Goal: Information Seeking & Learning: Find specific fact

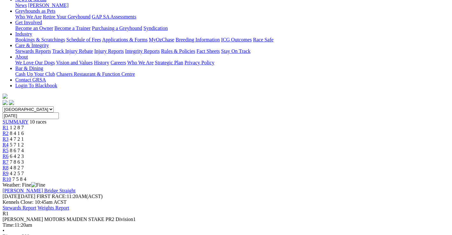
scroll to position [95, 0]
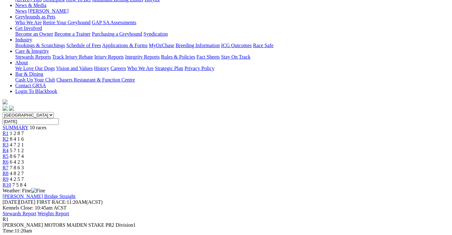
click at [24, 136] on span "8 4 1 6" at bounding box center [17, 138] width 14 height 5
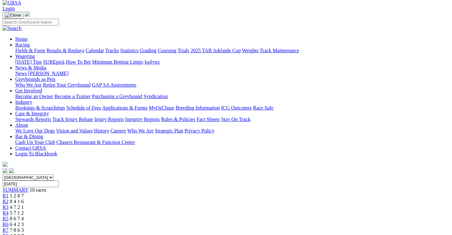
scroll to position [32, 0]
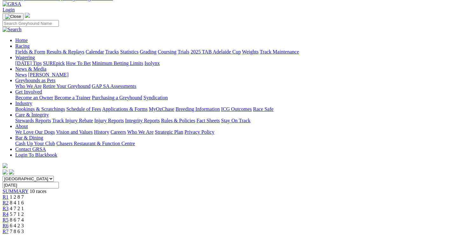
click at [24, 205] on span "4 7 2 1" at bounding box center [17, 207] width 14 height 5
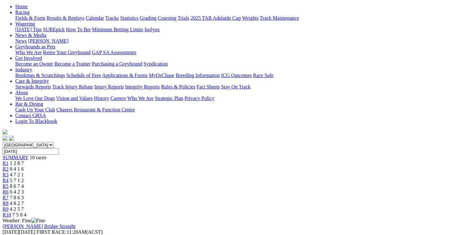
scroll to position [64, 0]
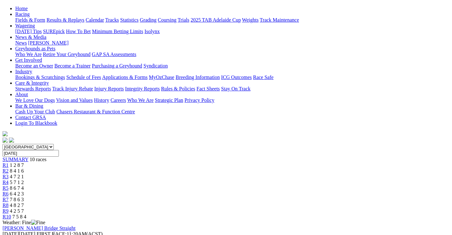
click at [24, 179] on span "5 7 1 2" at bounding box center [17, 181] width 14 height 5
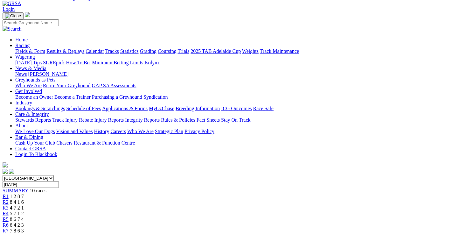
scroll to position [32, 0]
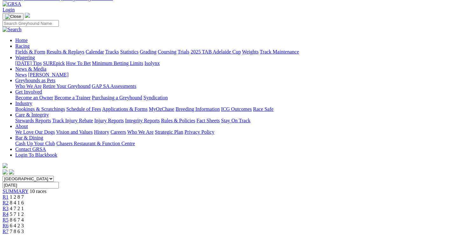
click at [24, 217] on span "8 6 7 4" at bounding box center [17, 219] width 14 height 5
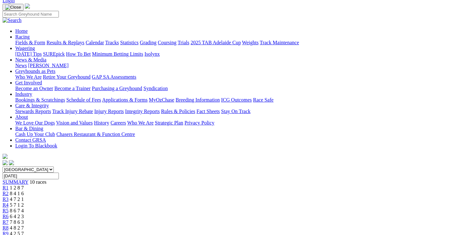
scroll to position [32, 0]
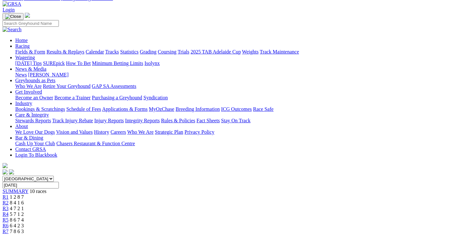
click at [24, 223] on span "6 4 2 3" at bounding box center [17, 225] width 14 height 5
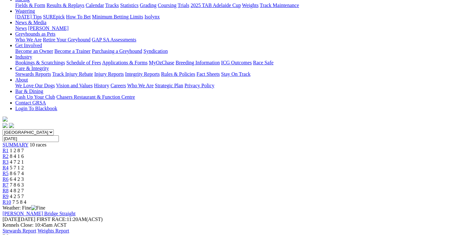
scroll to position [64, 0]
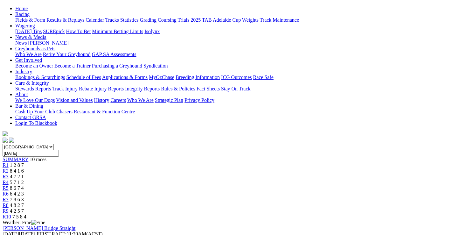
click at [24, 196] on span "7 8 6 3" at bounding box center [17, 198] width 14 height 5
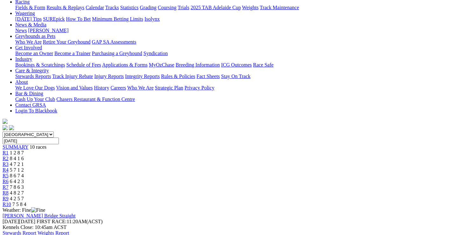
scroll to position [32, 0]
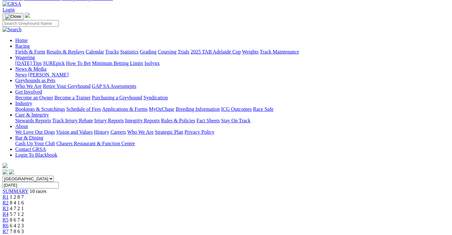
click at [24, 234] on span "4 8 2 7" at bounding box center [17, 236] width 14 height 5
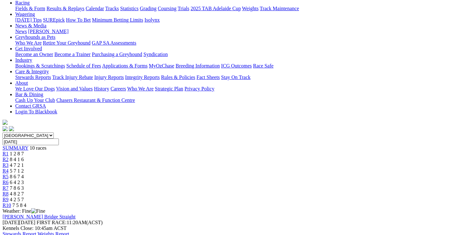
scroll to position [64, 0]
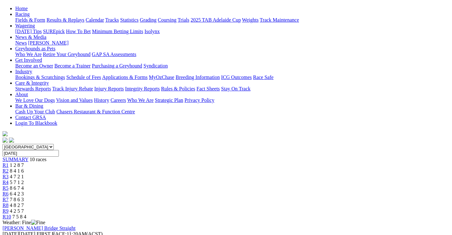
click at [24, 208] on span "4 2 5 7" at bounding box center [17, 210] width 14 height 5
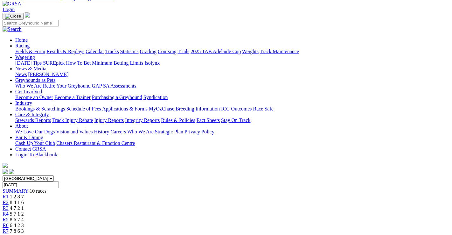
scroll to position [32, 0]
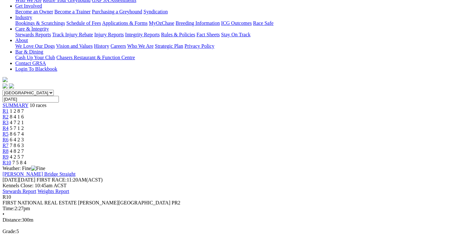
scroll to position [159, 0]
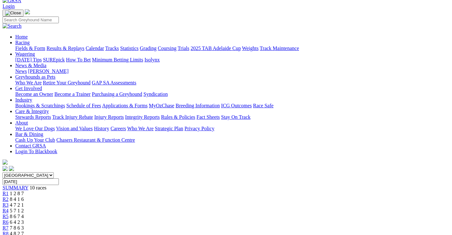
scroll to position [32, 0]
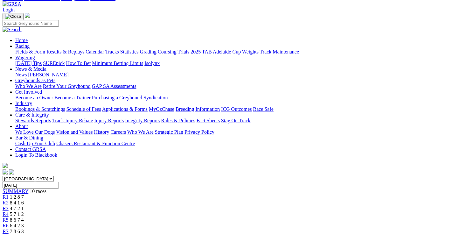
click at [24, 223] on span "6 4 2 3" at bounding box center [17, 225] width 14 height 5
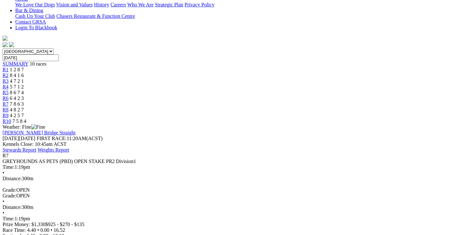
scroll to position [127, 0]
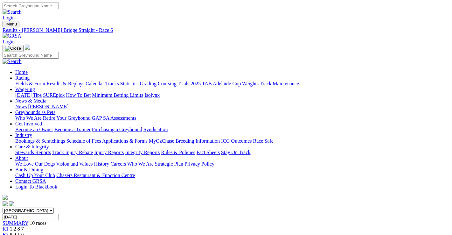
click at [20, 81] on link "Fields & Form" at bounding box center [30, 83] width 30 height 5
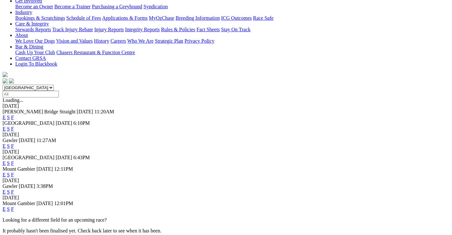
scroll to position [127, 0]
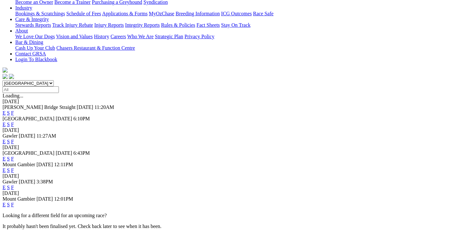
click at [14, 184] on link "F" at bounding box center [12, 186] width 3 height 5
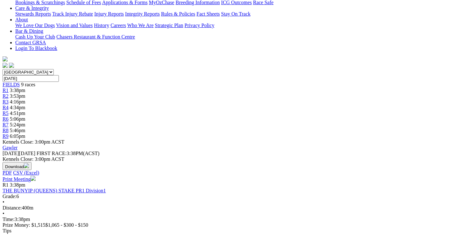
scroll to position [127, 0]
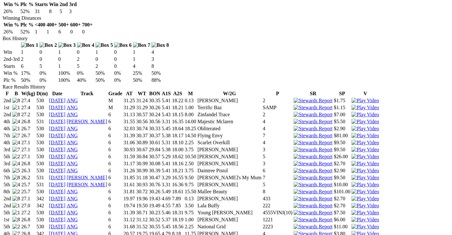
scroll to position [381, 0]
